Goal: Obtain resource: Download file/media

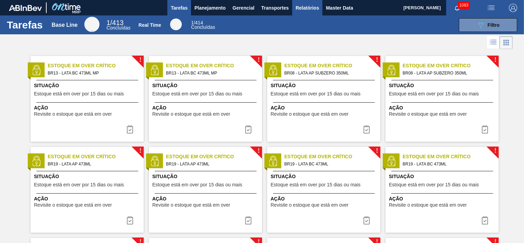
click at [302, 11] on span "Relatórios" at bounding box center [307, 8] width 23 height 8
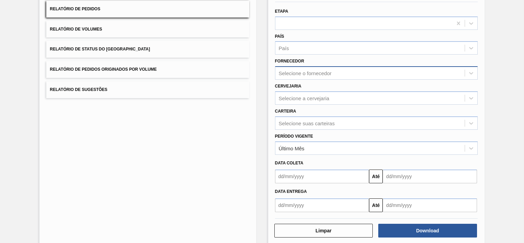
scroll to position [73, 0]
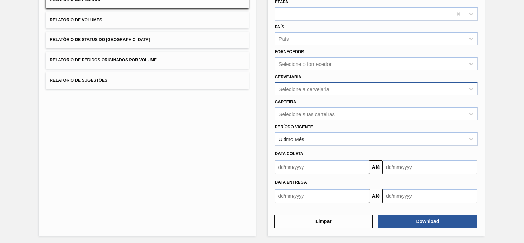
click at [300, 91] on div "Selecione a cervejaria" at bounding box center [304, 89] width 51 height 6
type input "agudo"
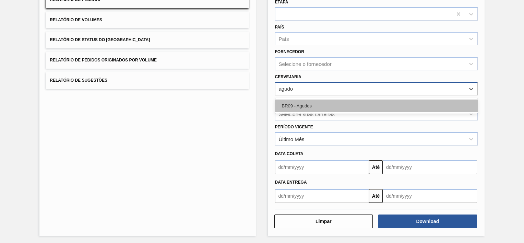
click at [309, 100] on div "BR09 - Agudos" at bounding box center [376, 105] width 203 height 13
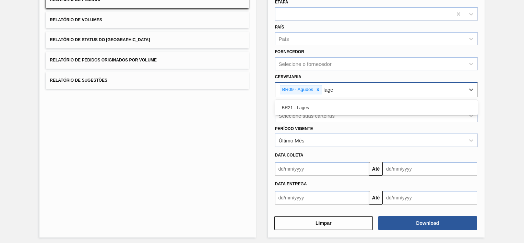
type input "lages"
click at [315, 103] on div "BR21 - Lages" at bounding box center [376, 107] width 203 height 13
type input "viam"
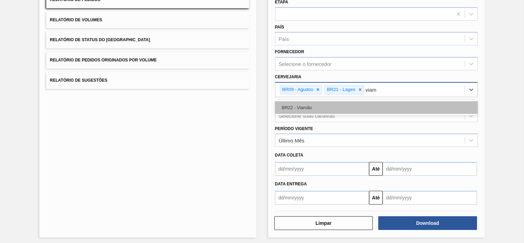
click at [313, 104] on div "BR22 - Viamão" at bounding box center [376, 107] width 203 height 13
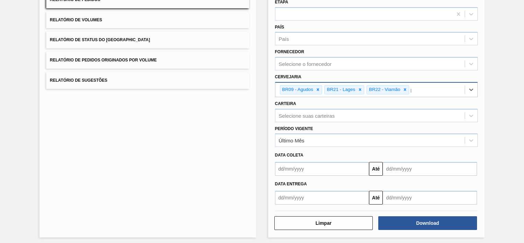
type input "po"
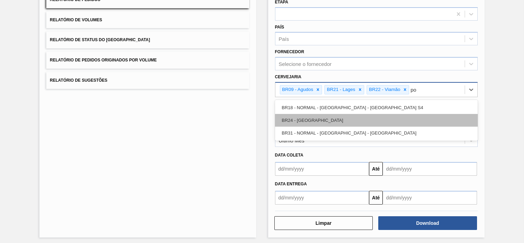
click at [319, 114] on div "BR24 - [GEOGRAPHIC_DATA]" at bounding box center [376, 120] width 203 height 13
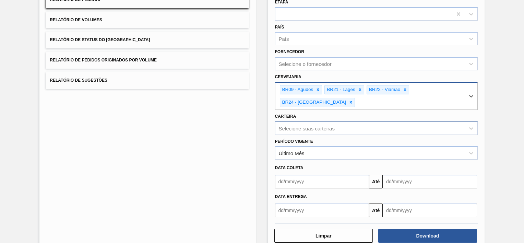
click at [303, 130] on div "Selecione suas carteiras" at bounding box center [369, 128] width 189 height 10
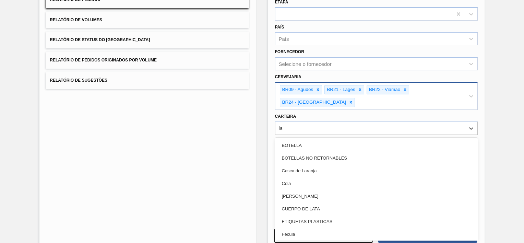
type input "lat"
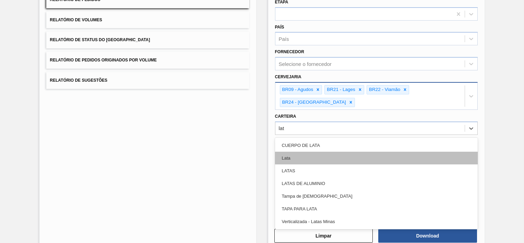
click at [299, 152] on div "Lata" at bounding box center [376, 158] width 203 height 13
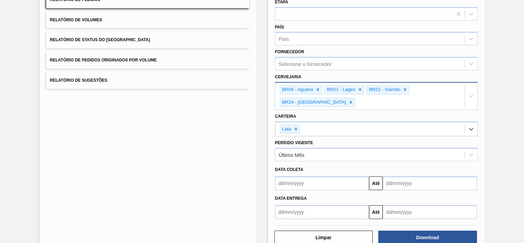
click at [308, 183] on input "text" at bounding box center [322, 183] width 94 height 14
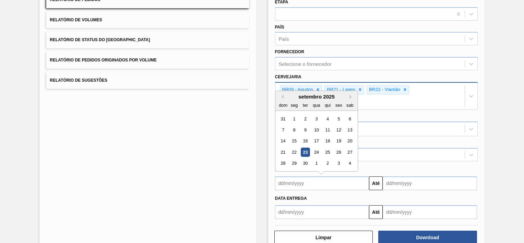
click at [296, 96] on div "setembro 2025" at bounding box center [316, 97] width 82 height 6
drag, startPoint x: 295, startPoint y: 118, endPoint x: 298, endPoint y: 124, distance: 6.8
click at [295, 118] on div "1" at bounding box center [294, 118] width 9 height 9
type input "[DATE]"
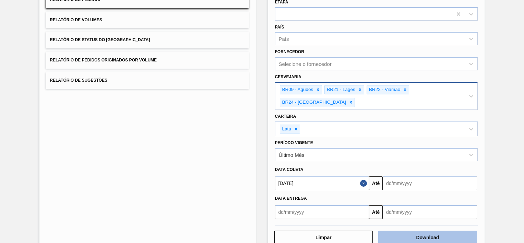
click at [442, 235] on button "Download" at bounding box center [427, 238] width 99 height 14
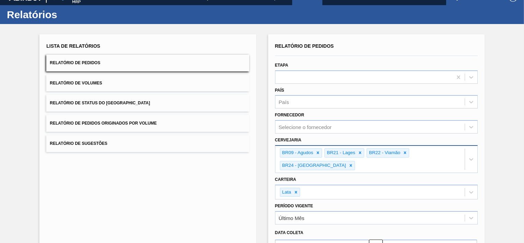
scroll to position [0, 0]
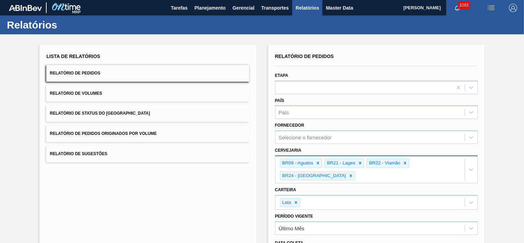
click at [90, 94] on span "Relatório de Volumes" at bounding box center [76, 93] width 52 height 5
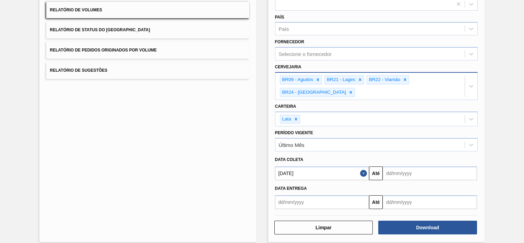
scroll to position [89, 0]
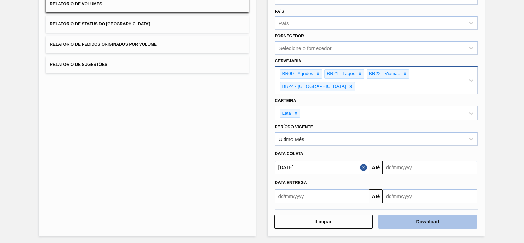
click at [418, 219] on button "Download" at bounding box center [427, 222] width 99 height 14
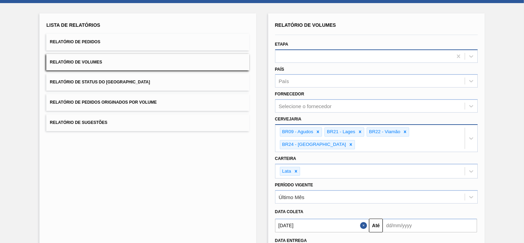
scroll to position [0, 0]
